Goal: Transaction & Acquisition: Book appointment/travel/reservation

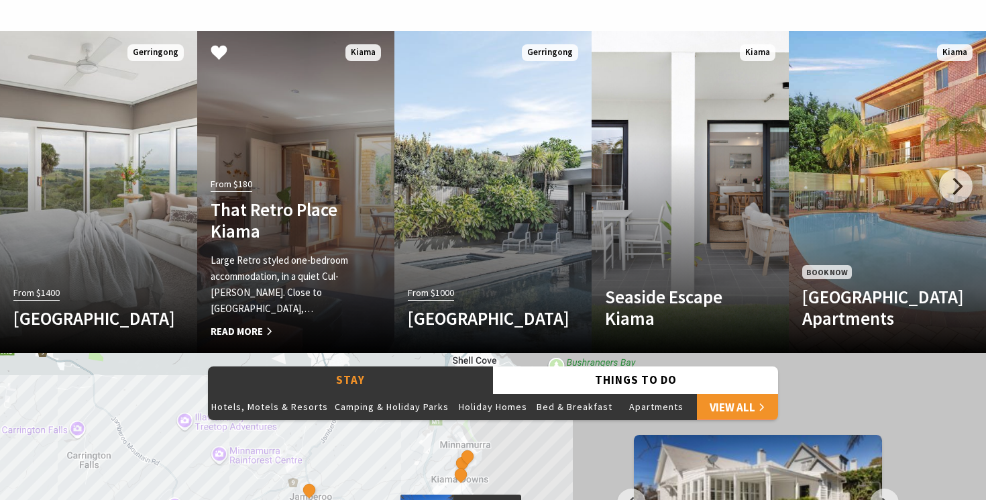
scroll to position [791, 0]
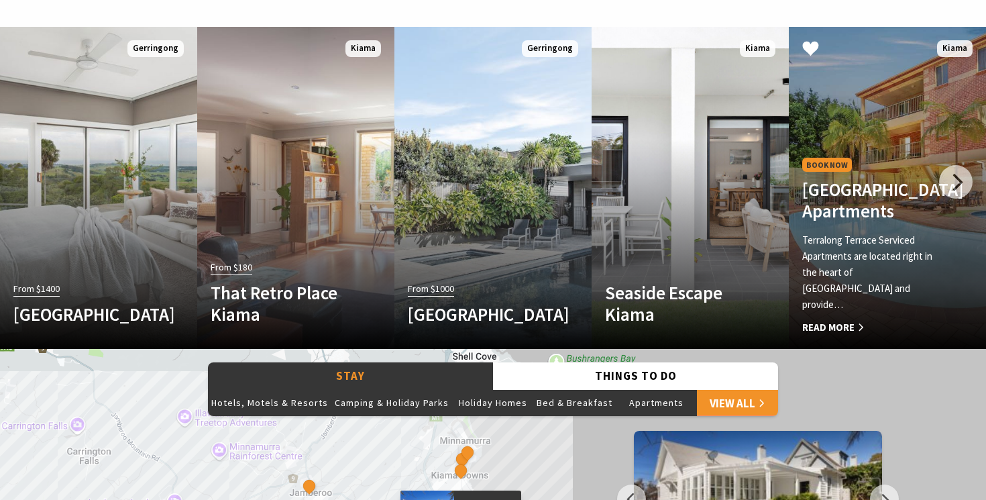
click at [890, 222] on h4 "[GEOGRAPHIC_DATA] Apartments" at bounding box center [872, 200] width 141 height 44
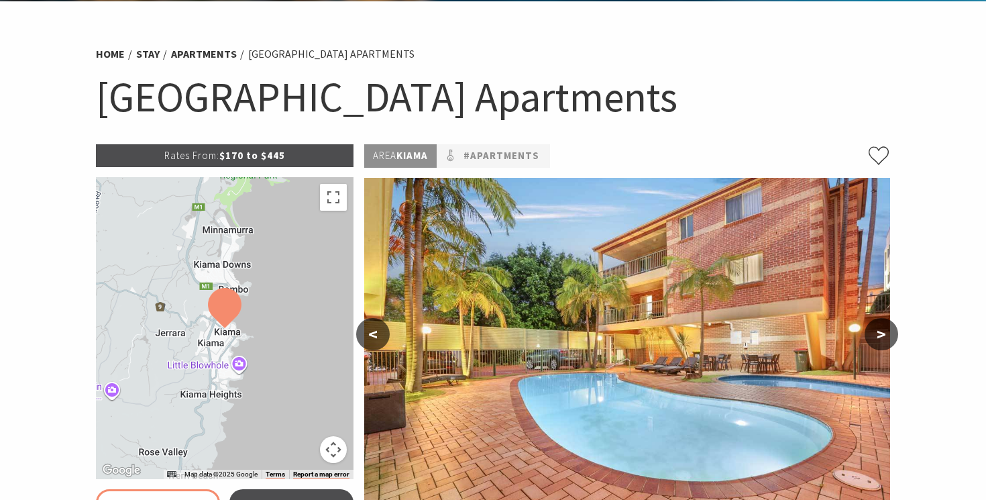
select select "3"
select select "2"
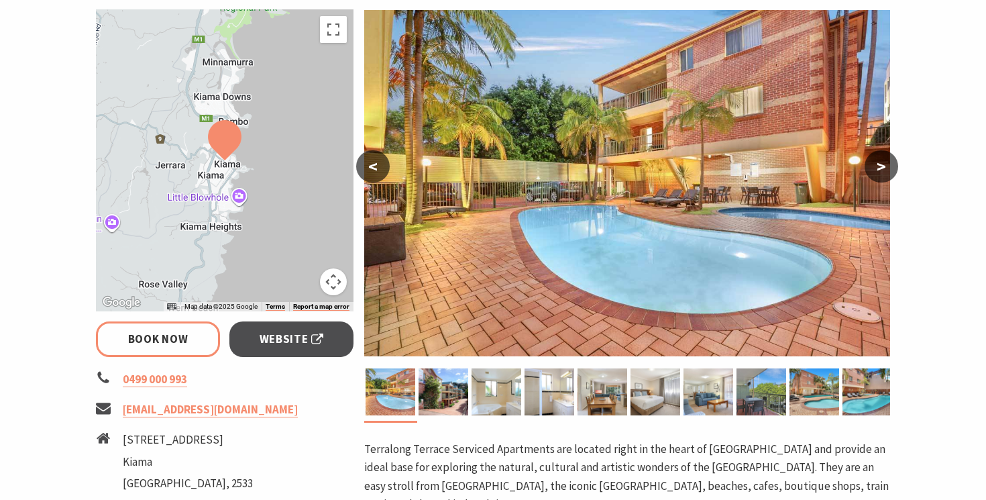
scroll to position [247, 0]
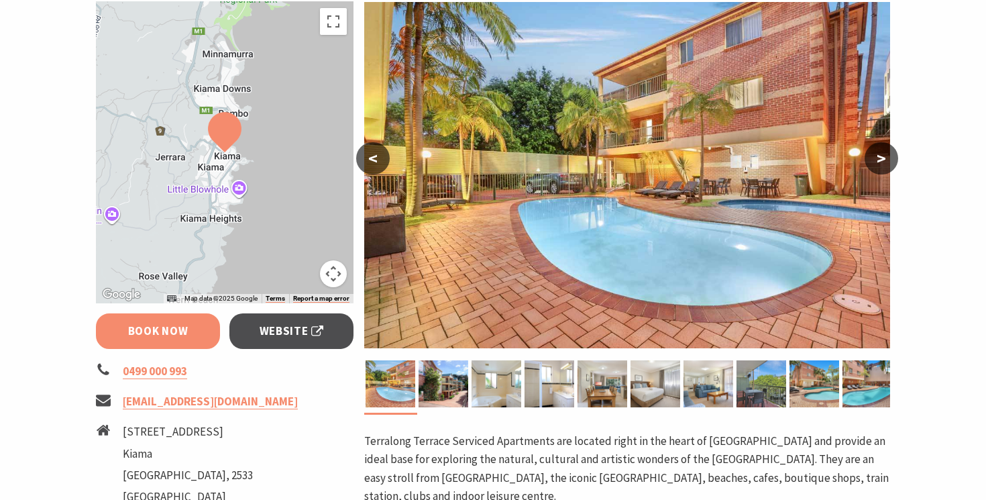
click at [175, 333] on link "Book Now" at bounding box center [158, 331] width 124 height 36
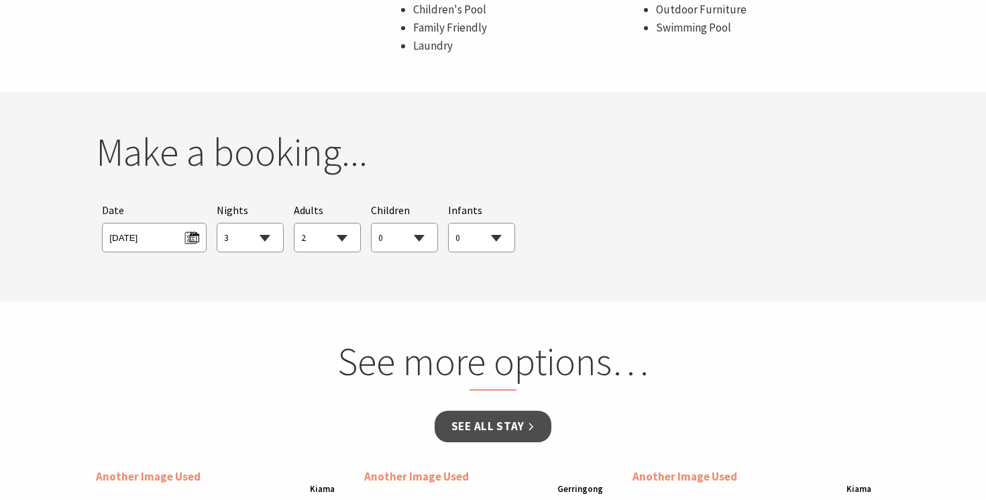
scroll to position [1157, 0]
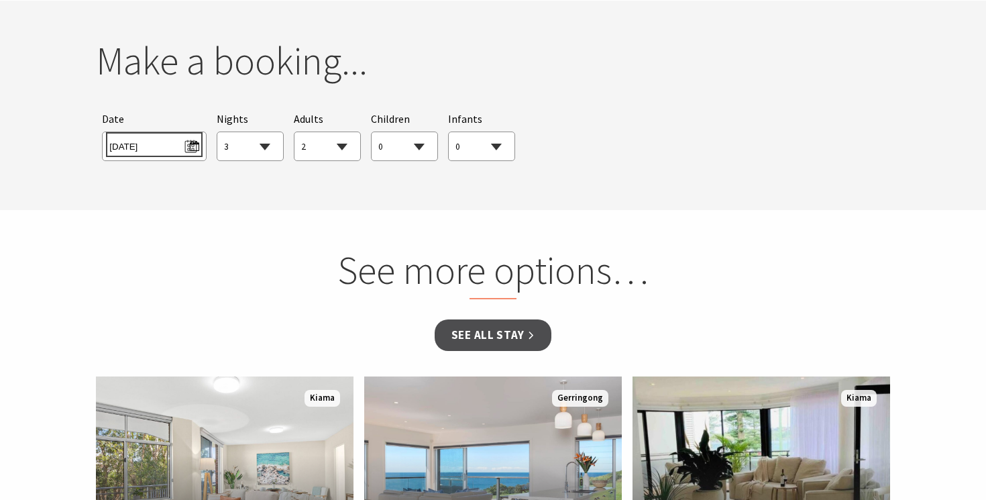
click at [194, 146] on span "Thu 02/10/2025" at bounding box center [153, 145] width 89 height 18
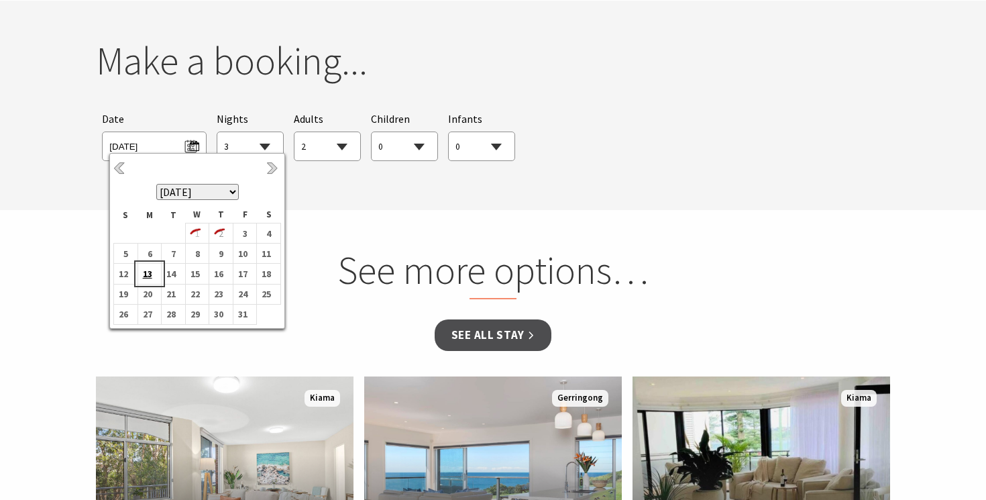
click at [154, 277] on b "13" at bounding box center [146, 273] width 17 height 17
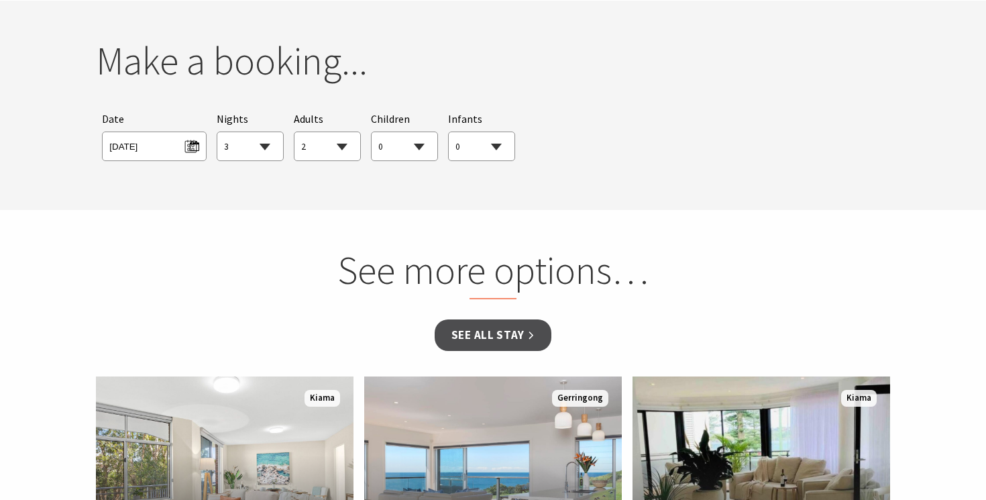
click at [267, 145] on select "1 2 3 4 5 6 7 8 9 10 11 12 13 14 15 16 17 18 19 20 21 22 23 24 25 26 27 28 29 30" at bounding box center [250, 147] width 66 height 30
select select "4"
click at [217, 132] on select "1 2 3 4 5 6 7 8 9 10 11 12 13 14 15 16 17 18 19 20 21 22 23 24 25 26 27 28 29 30" at bounding box center [250, 147] width 66 height 30
click at [339, 148] on select "0 1 2 3 4 5 6 7 8 9 10 11 12 13 14 15 16 17 18 19 20 21 22 23 24 25 26 27 28 29…" at bounding box center [328, 147] width 66 height 30
select select "1"
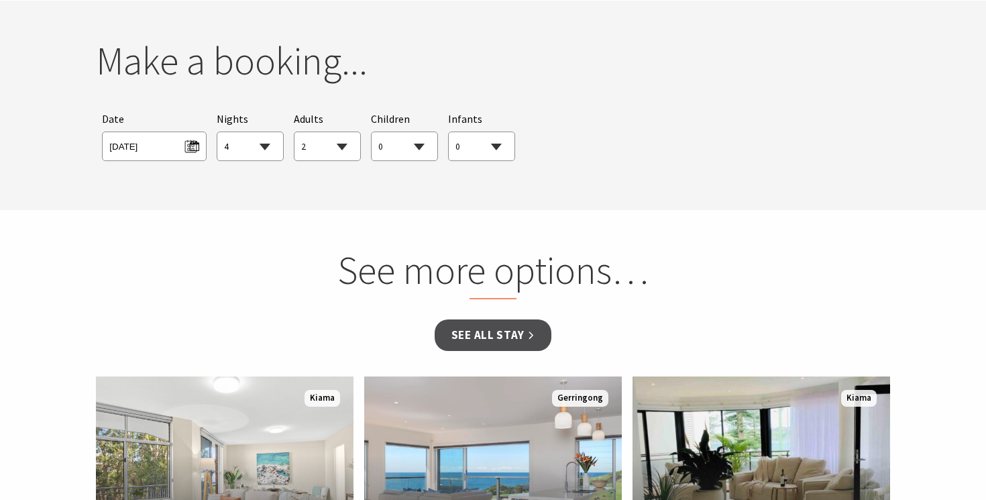
click at [295, 132] on select "0 1 2 3 4 5 6 7 8 9 10 11 12 13 14 15 16 17 18 19 20 21 22 23 24 25 26 27 28 29…" at bounding box center [328, 147] width 66 height 30
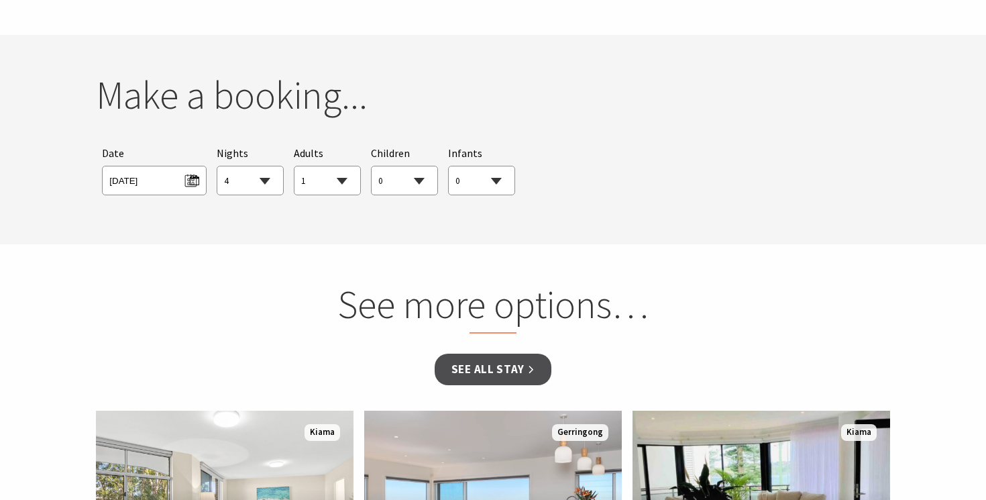
scroll to position [1118, 0]
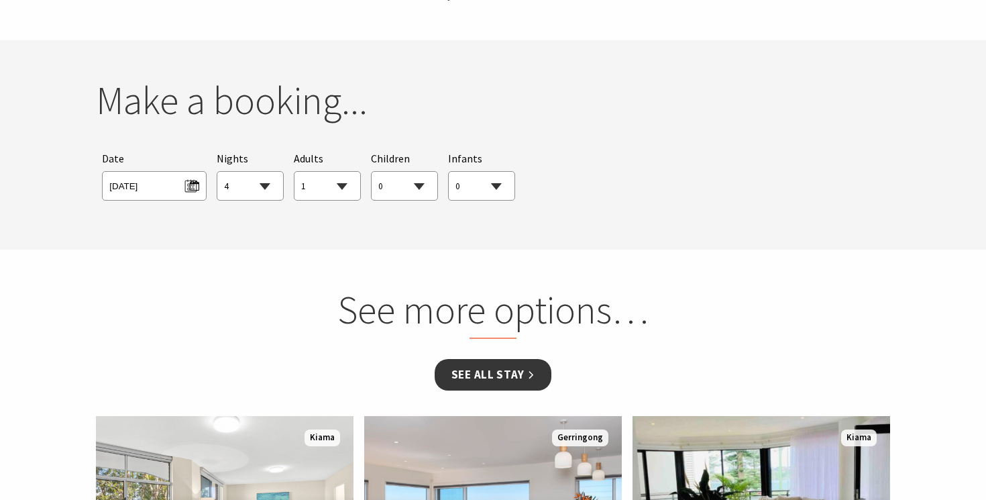
click at [506, 377] on link "See all Stay" at bounding box center [493, 375] width 117 height 32
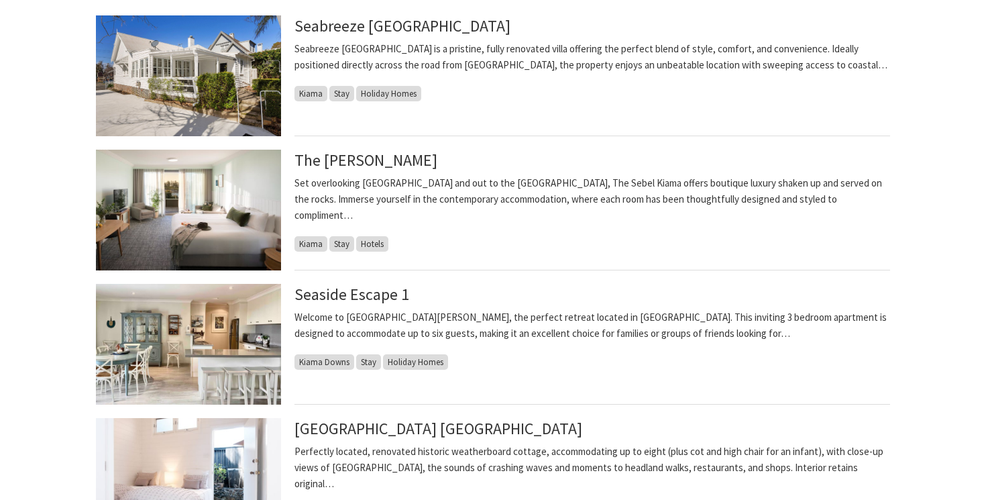
scroll to position [355, 0]
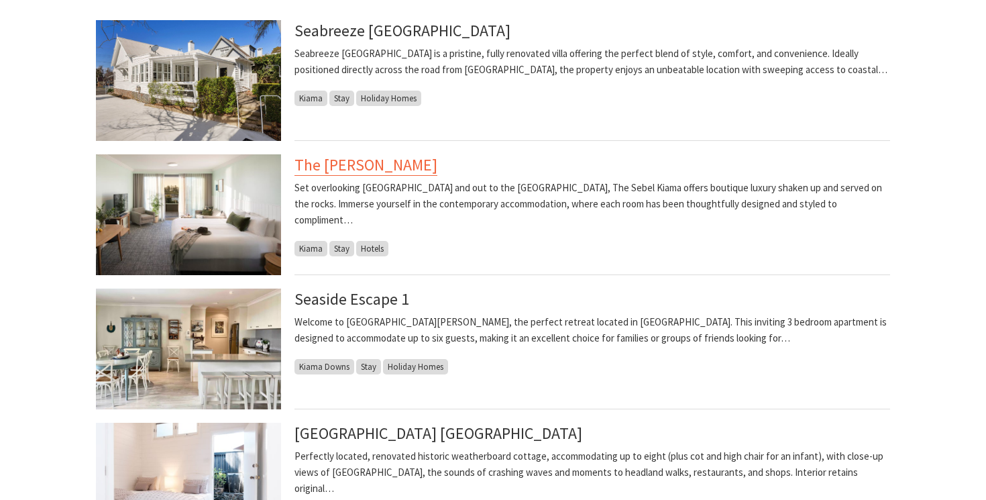
click at [347, 168] on link "The [PERSON_NAME]" at bounding box center [366, 164] width 143 height 21
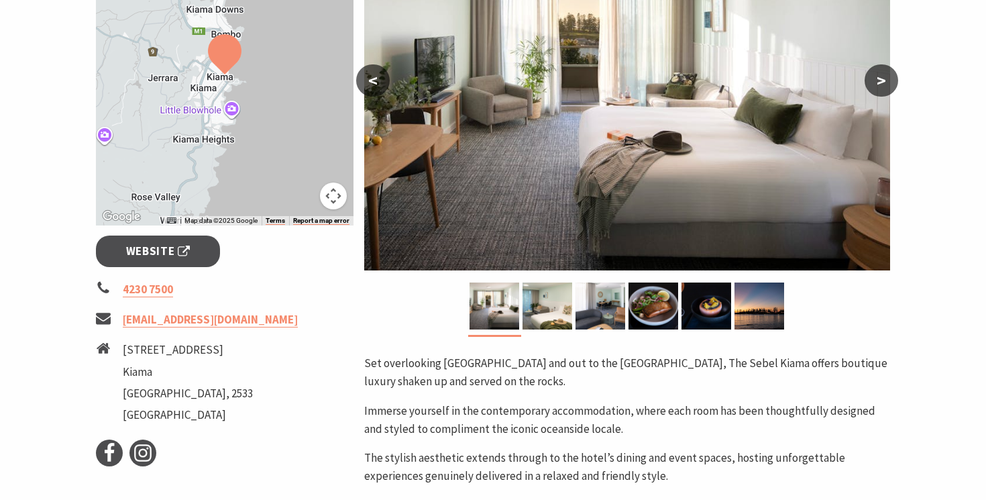
scroll to position [315, 0]
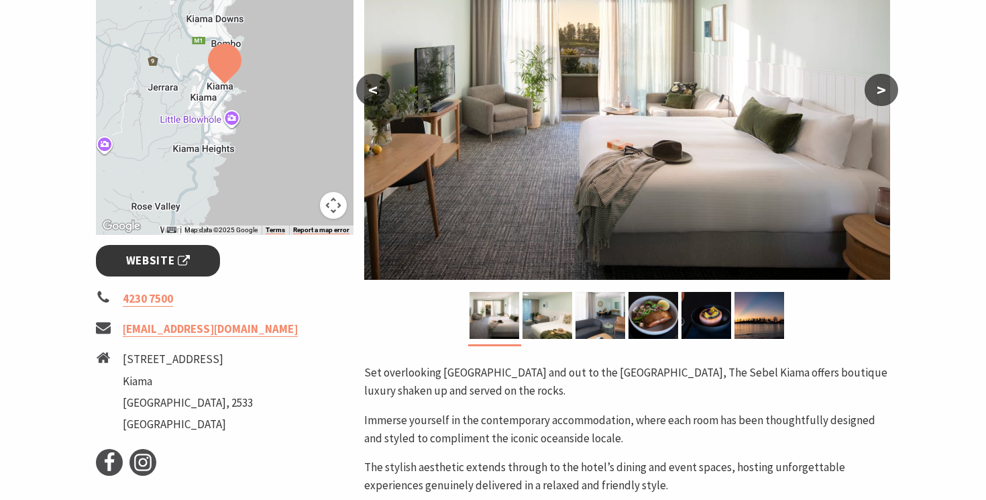
click at [164, 259] on span "Website" at bounding box center [158, 261] width 64 height 18
